Goal: Information Seeking & Learning: Learn about a topic

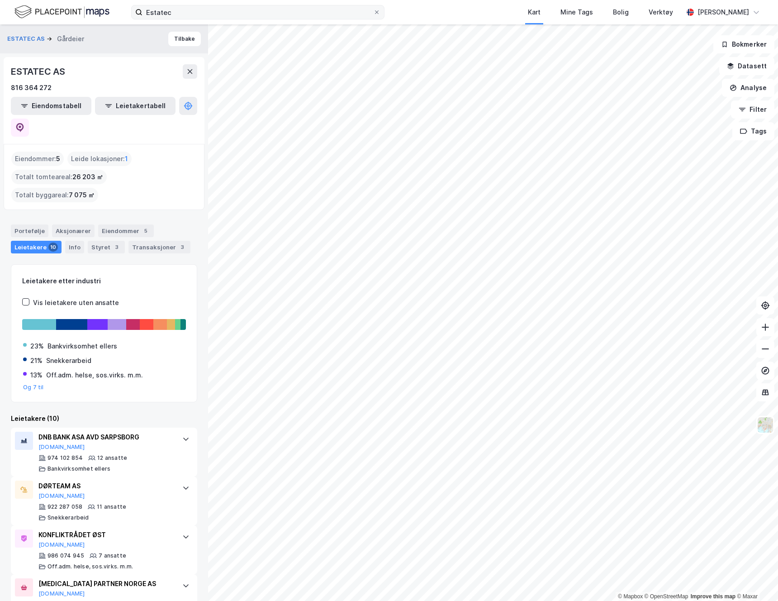
click at [381, 13] on label "Estatec" at bounding box center [257, 12] width 253 height 14
click at [373, 13] on input "Estatec" at bounding box center [257, 12] width 231 height 14
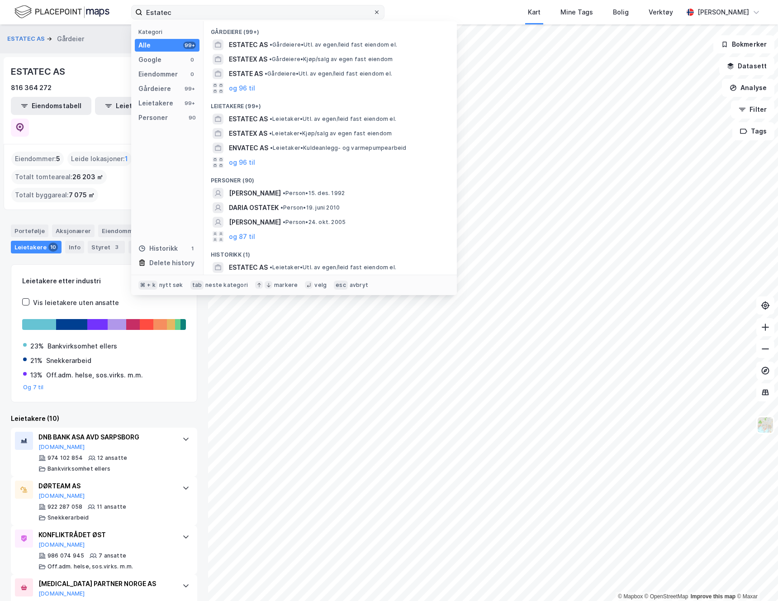
click at [376, 11] on icon at bounding box center [376, 11] width 5 height 5
click at [373, 11] on input "Estatec" at bounding box center [257, 12] width 231 height 14
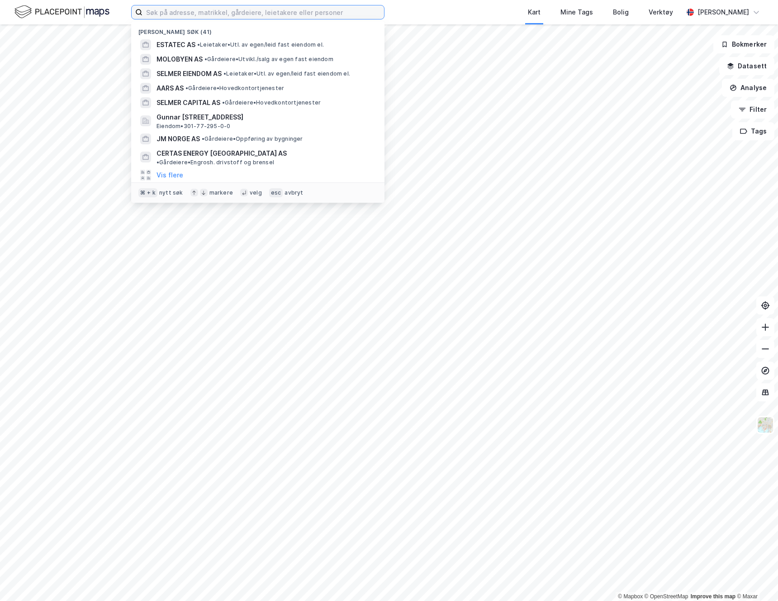
click at [319, 8] on input at bounding box center [262, 12] width 241 height 14
click at [257, 14] on input at bounding box center [262, 12] width 241 height 14
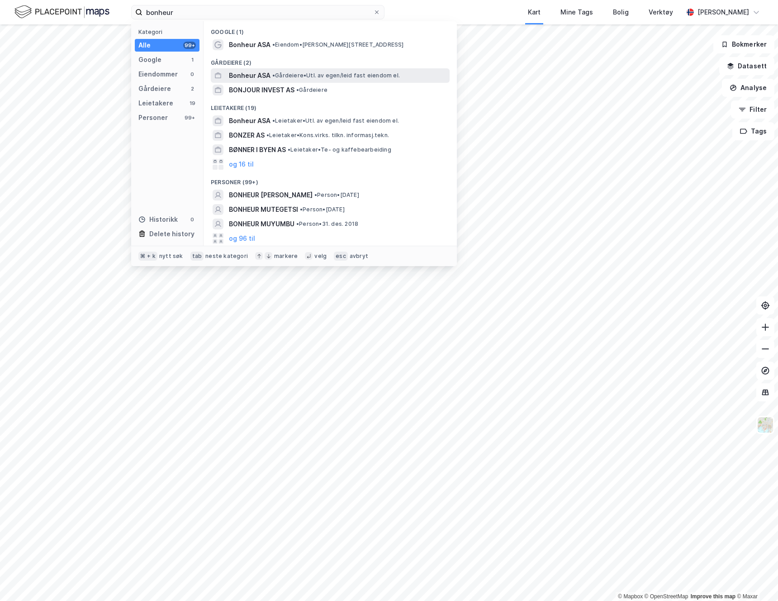
click at [256, 76] on span "Bonheur ASA" at bounding box center [250, 75] width 42 height 11
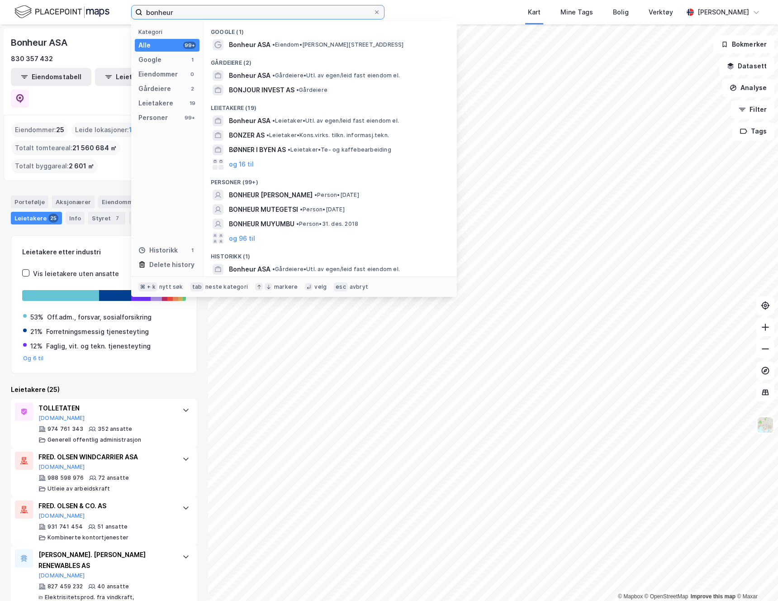
click at [169, 17] on input "bonheur" at bounding box center [257, 12] width 231 height 14
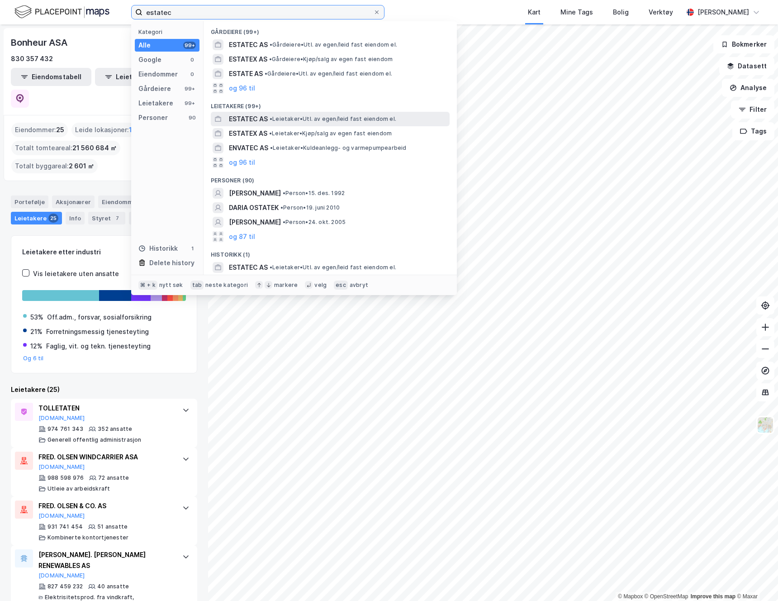
type input "estatec"
click at [254, 114] on span "ESTATEC AS" at bounding box center [248, 119] width 39 height 11
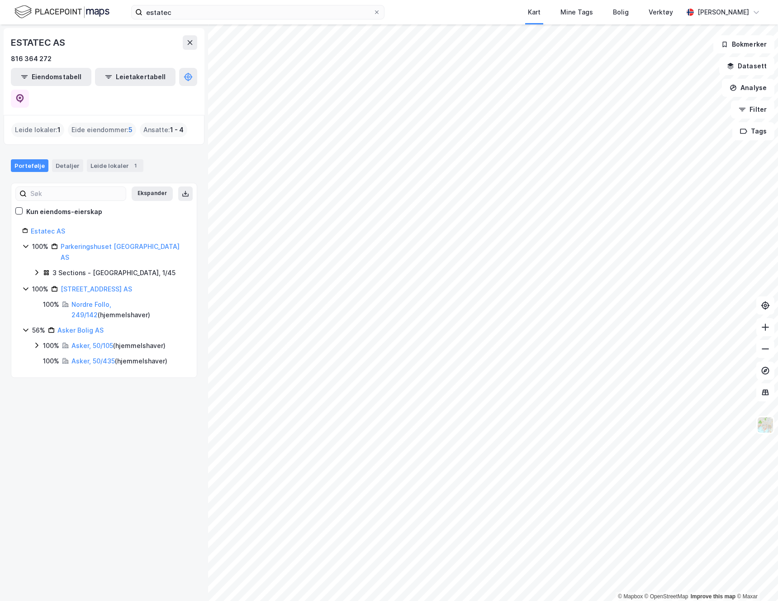
click at [128, 124] on span "5" at bounding box center [130, 129] width 4 height 11
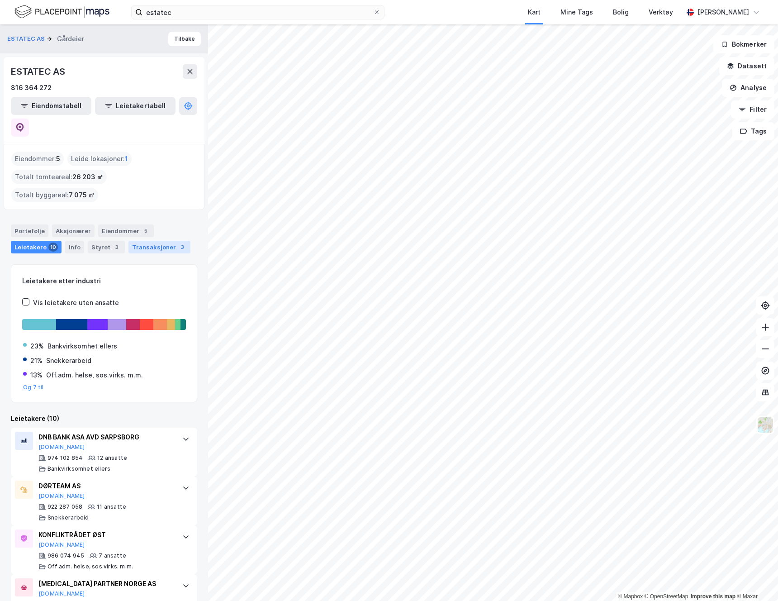
click at [156, 241] on div "Transaksjoner 3" at bounding box center [159, 247] width 62 height 13
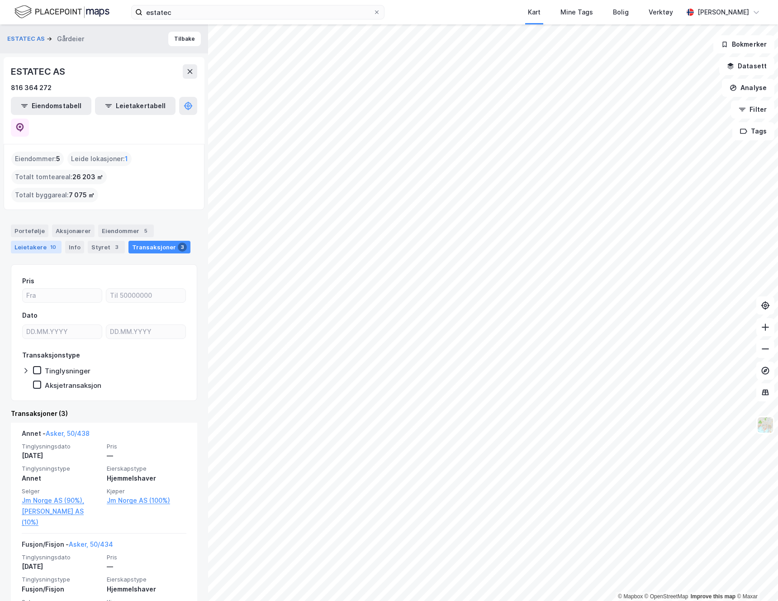
click at [28, 241] on div "Leietakere 10" at bounding box center [36, 247] width 51 height 13
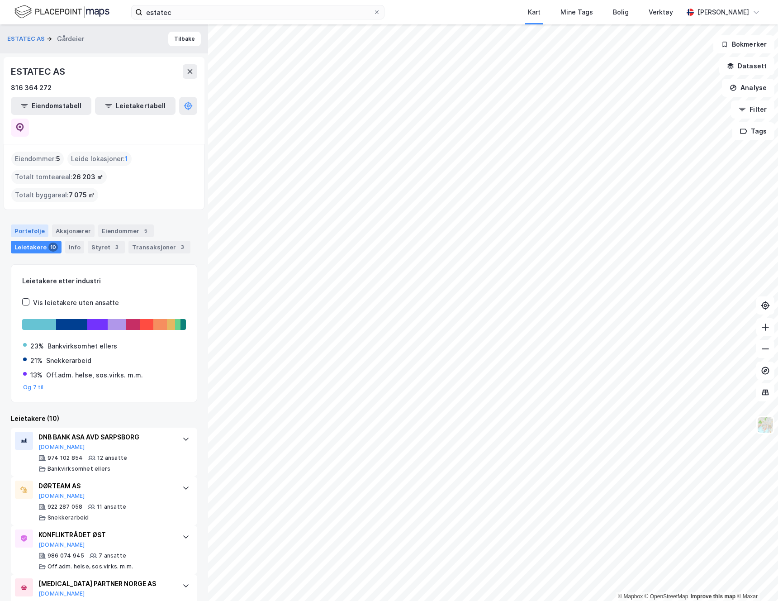
click at [27, 224] on div "Portefølje" at bounding box center [30, 230] width 38 height 13
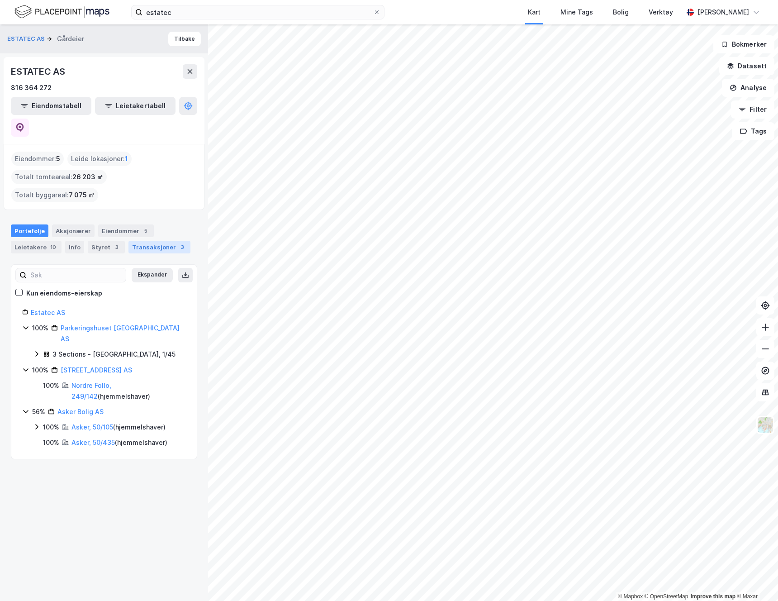
click at [147, 241] on div "Transaksjoner 3" at bounding box center [159, 247] width 62 height 13
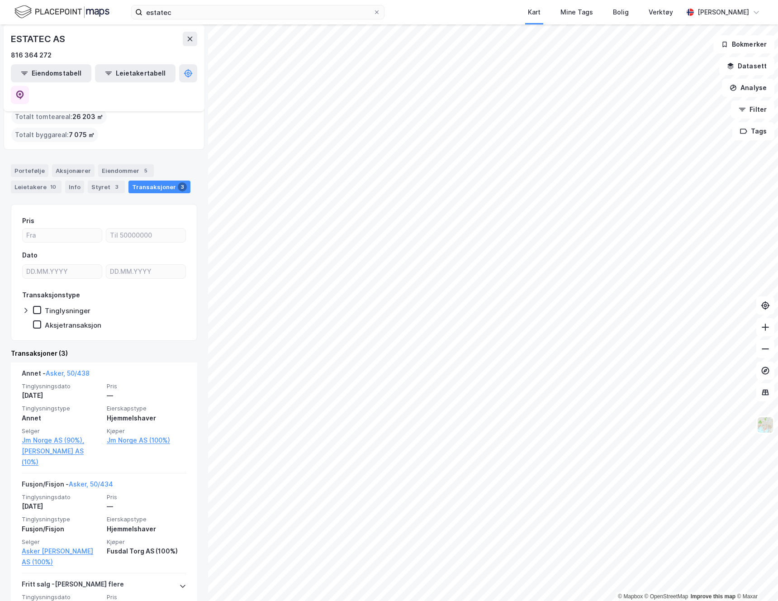
scroll to position [71, 0]
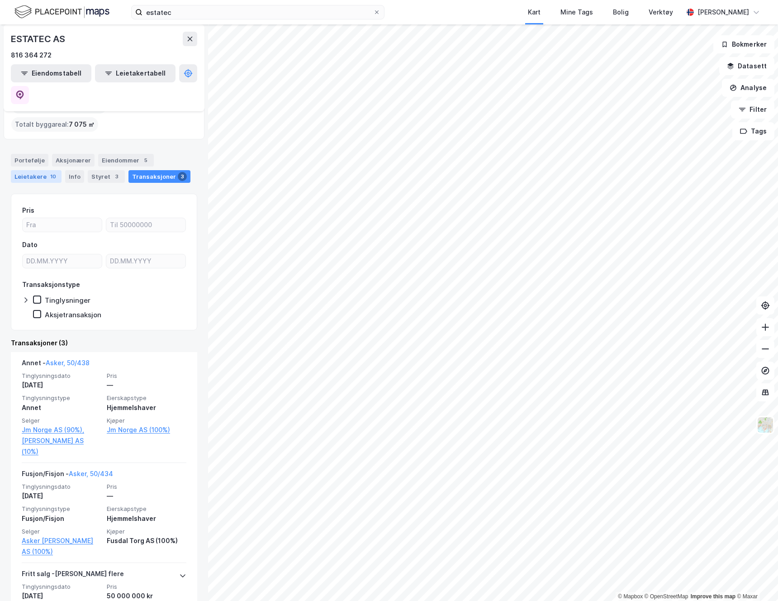
click at [28, 170] on div "Leietakere 10" at bounding box center [36, 176] width 51 height 13
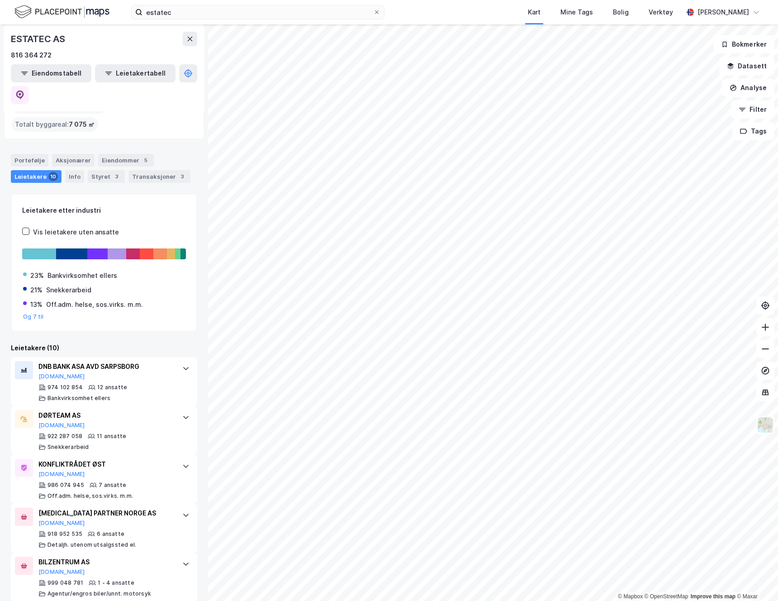
click at [28, 95] on div "Eiendommer : 5" at bounding box center [37, 88] width 52 height 14
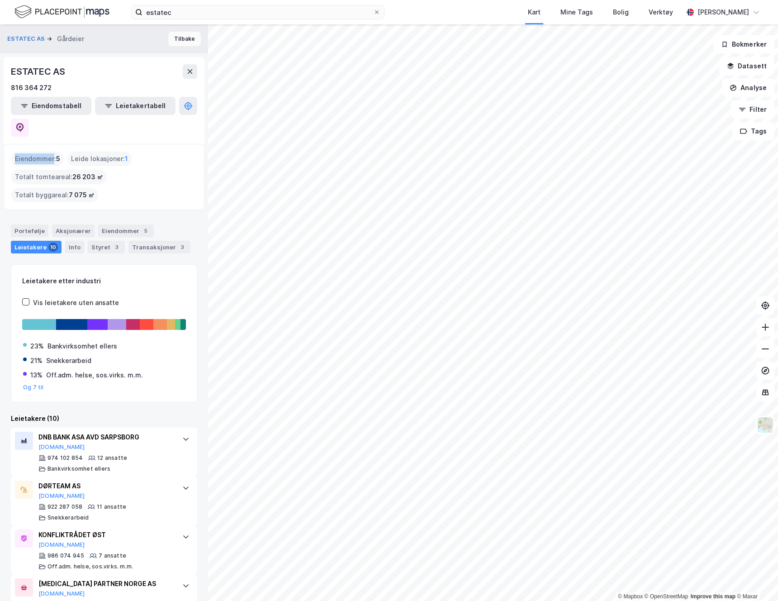
click at [196, 39] on button "Tilbake" at bounding box center [184, 39] width 33 height 14
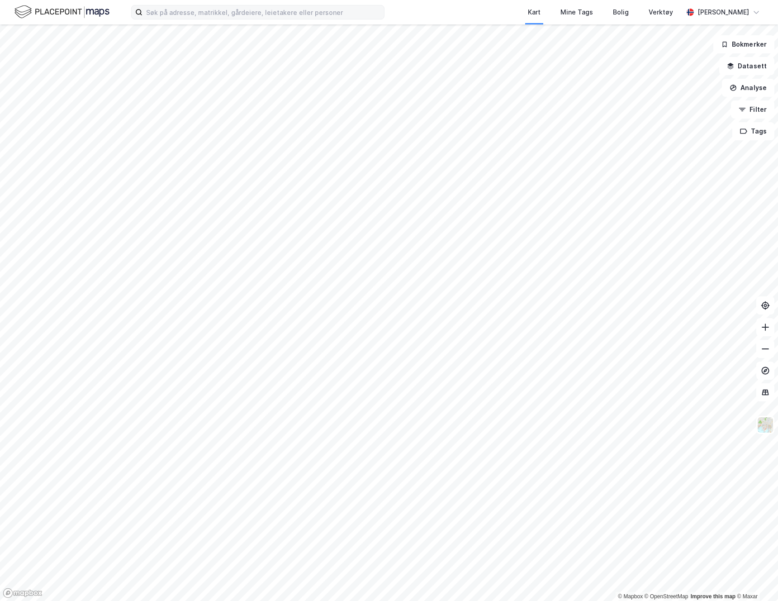
click at [195, 19] on label at bounding box center [257, 12] width 253 height 14
click at [195, 19] on input at bounding box center [262, 12] width 241 height 14
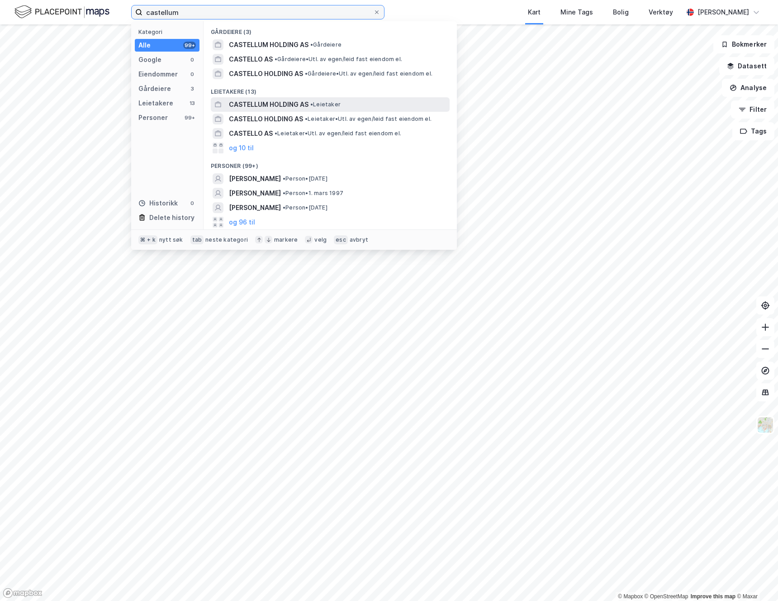
type input "castellum"
click at [250, 107] on span "CASTELLUM HOLDING AS" at bounding box center [269, 104] width 80 height 11
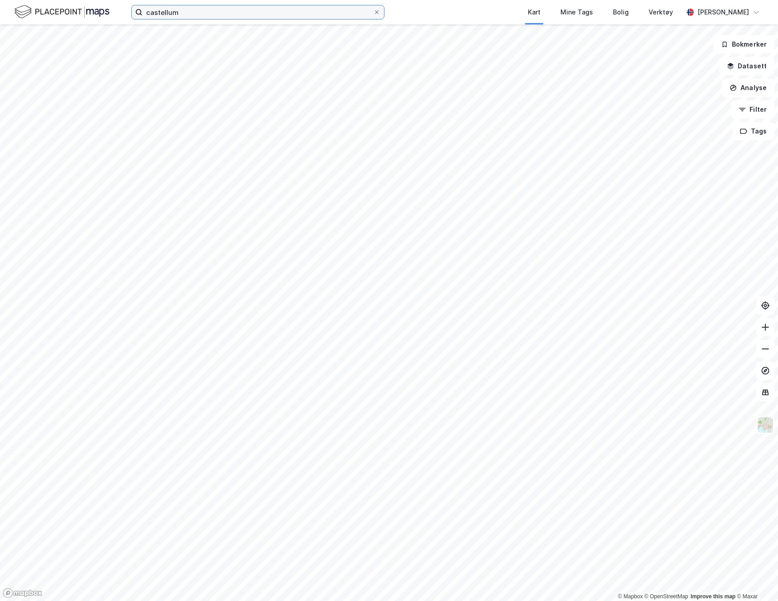
click at [191, 12] on input "castellum" at bounding box center [257, 12] width 231 height 14
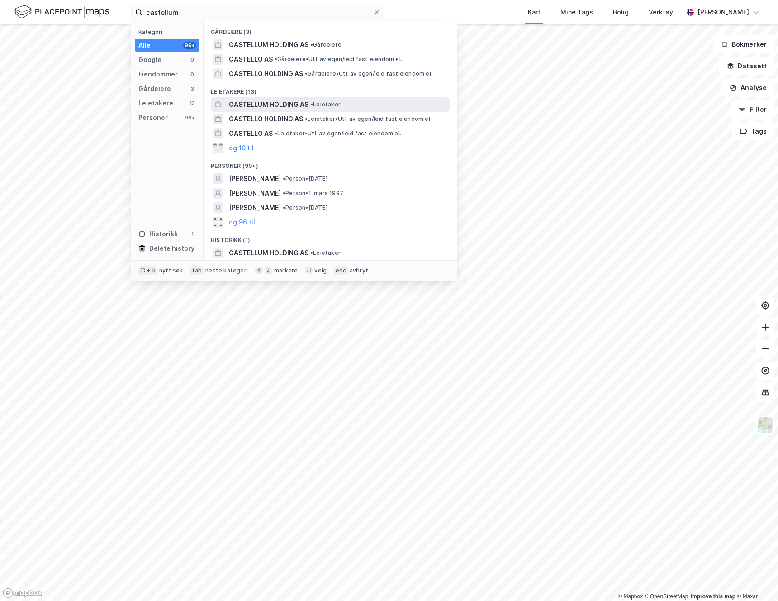
click at [246, 103] on span "CASTELLUM HOLDING AS" at bounding box center [269, 104] width 80 height 11
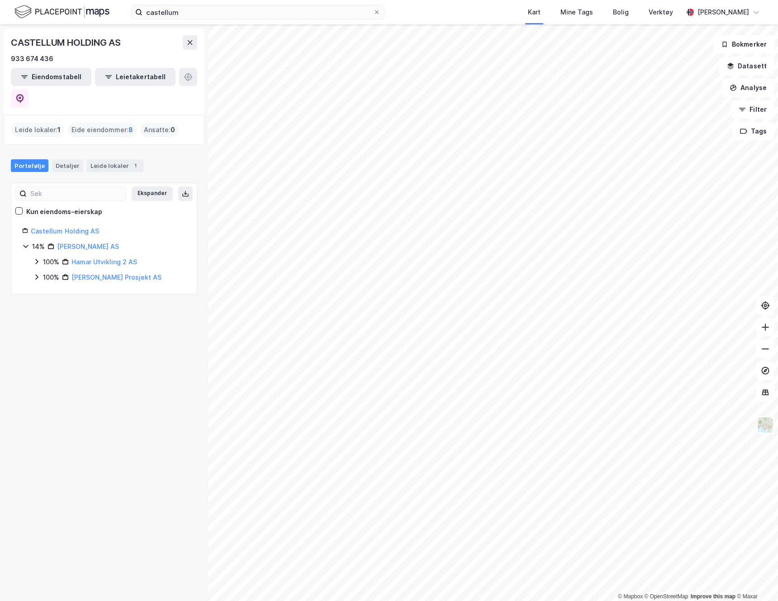
click at [129, 124] on span "8" at bounding box center [130, 129] width 5 height 11
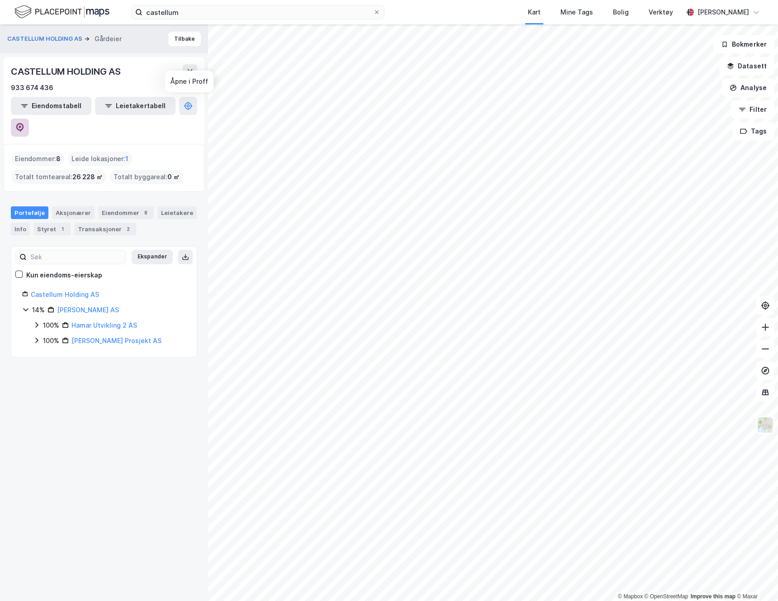
click at [24, 123] on icon at bounding box center [19, 127] width 9 height 9
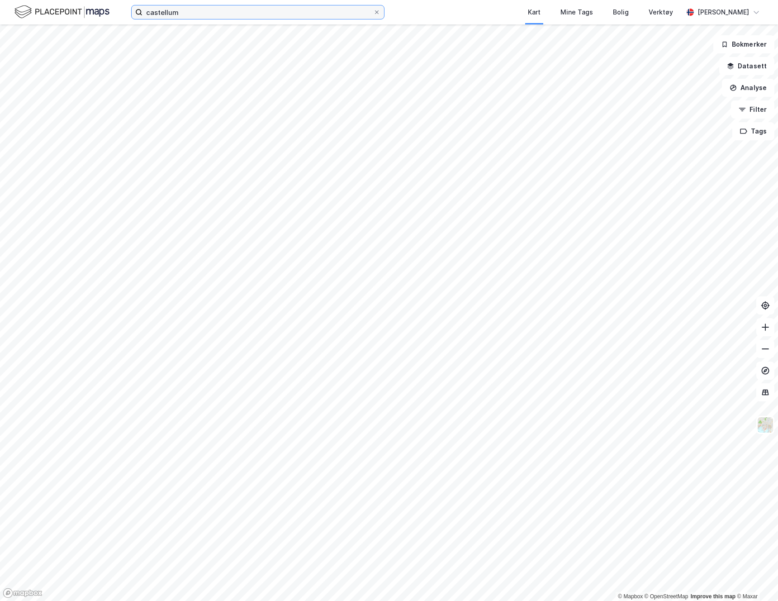
click at [345, 10] on input "castellum" at bounding box center [257, 12] width 231 height 14
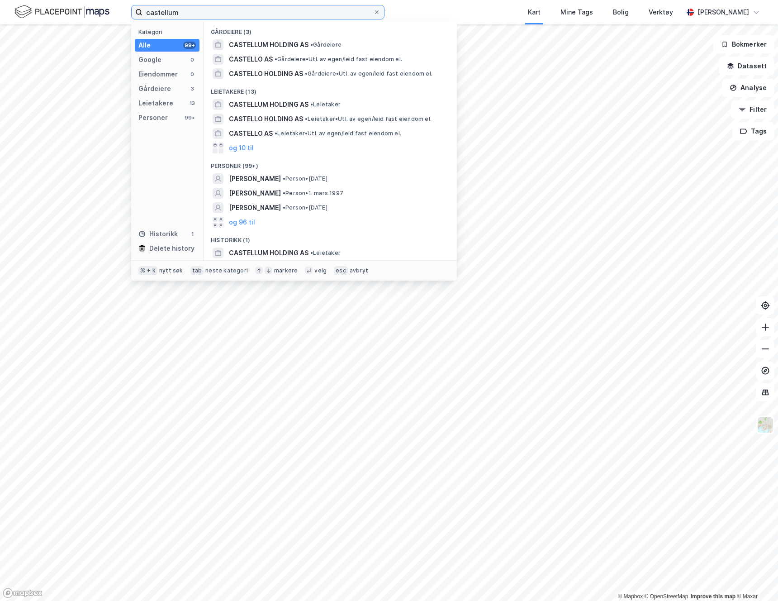
click at [255, 12] on input "castellum" at bounding box center [257, 12] width 231 height 14
click at [167, 8] on input "castellum" at bounding box center [257, 12] width 231 height 14
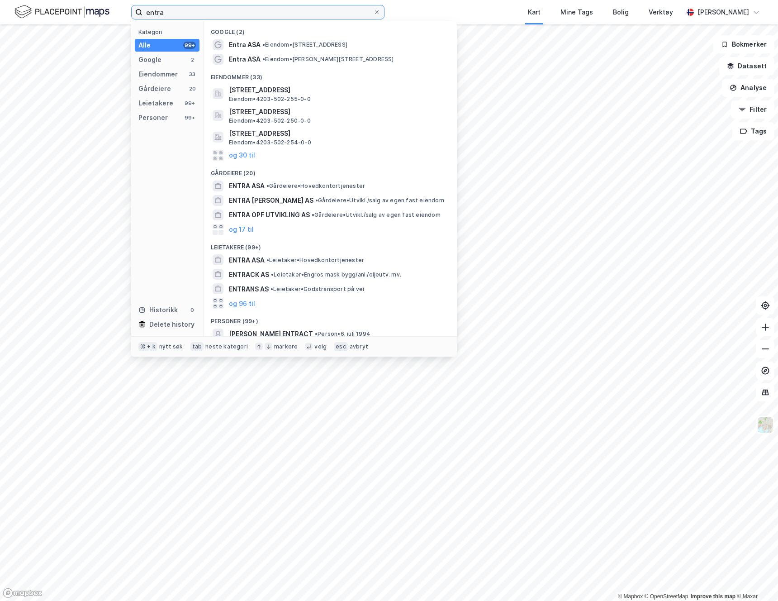
type input "entra"
